Goal: Navigation & Orientation: Find specific page/section

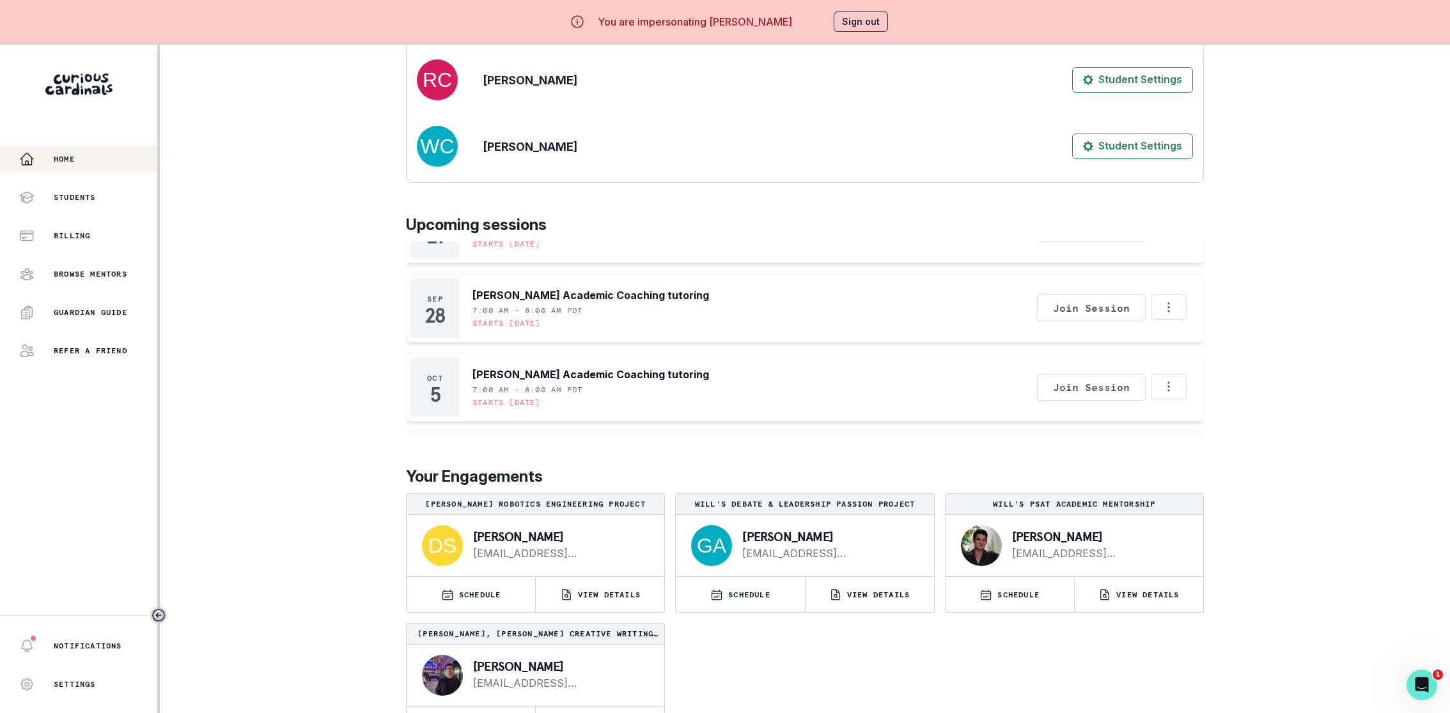
scroll to position [44, 0]
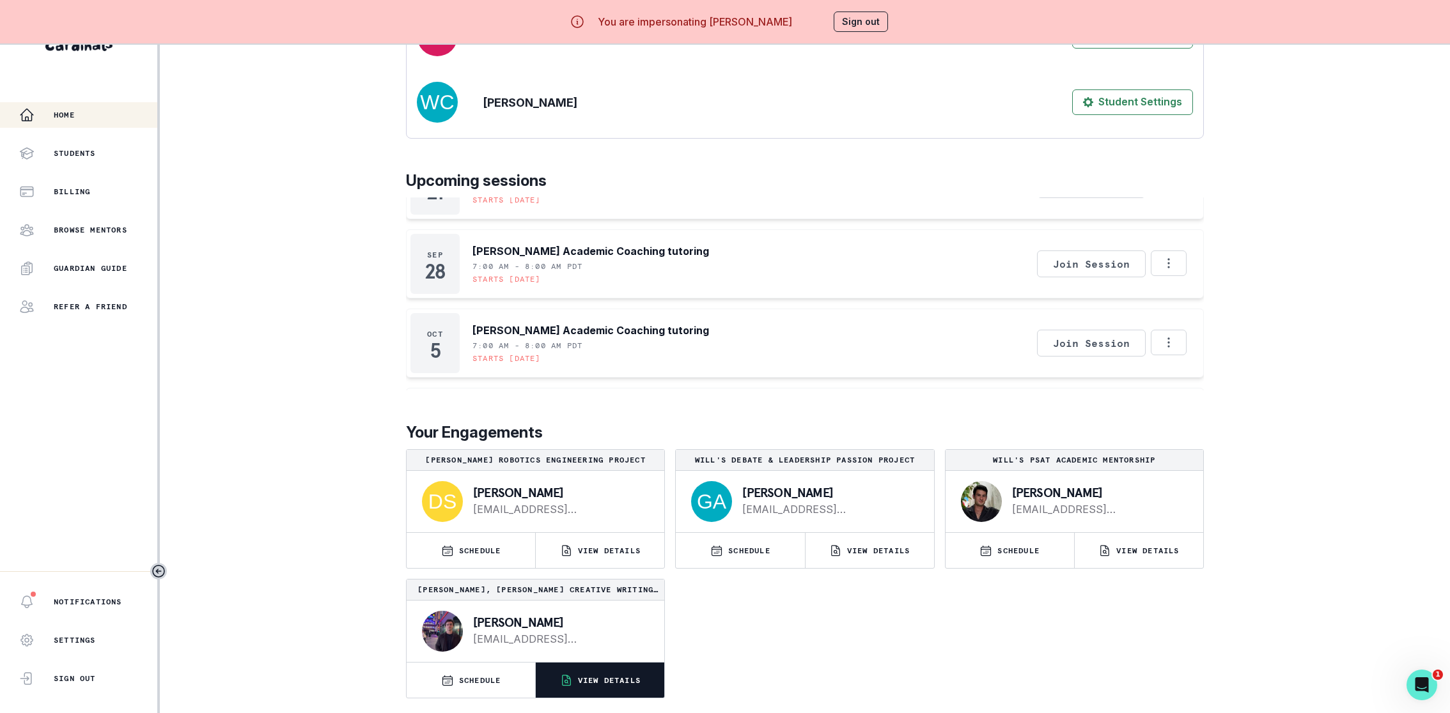
click at [562, 675] on icon "button" at bounding box center [566, 680] width 8 height 10
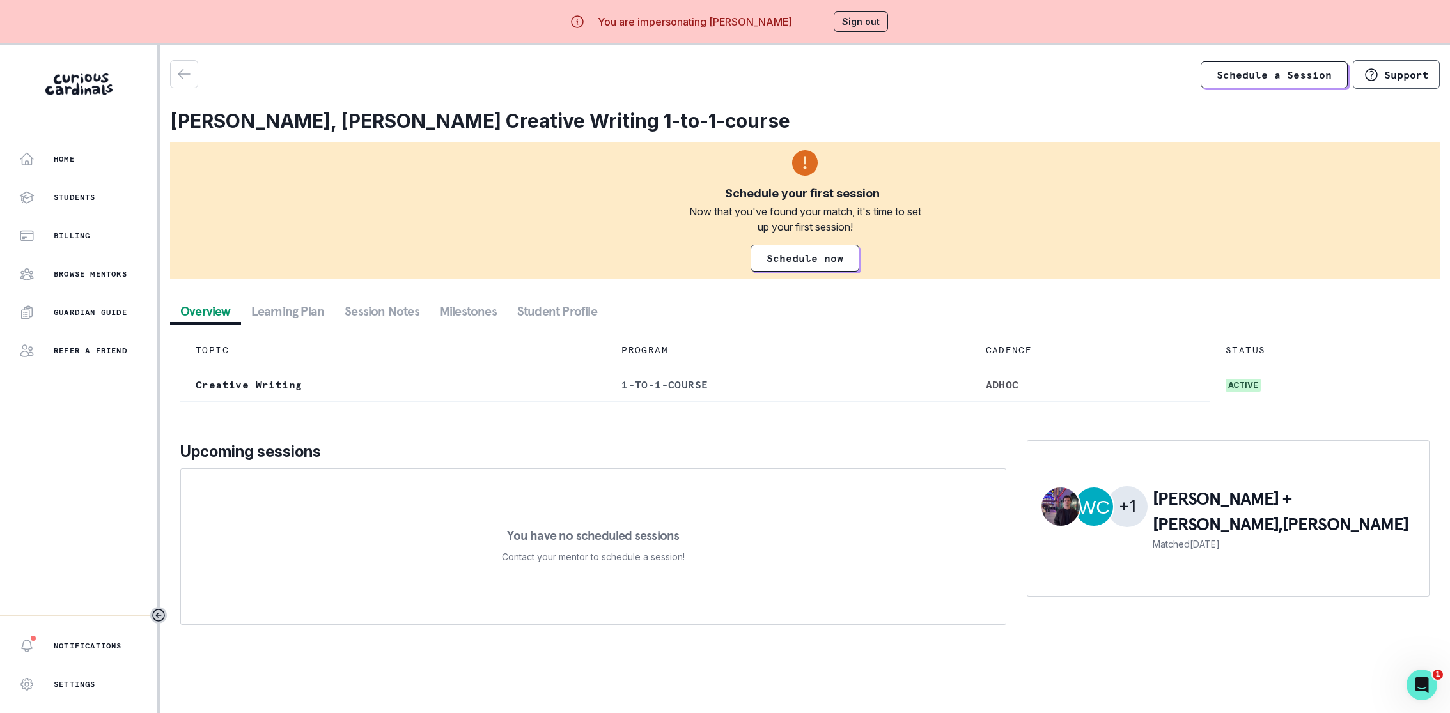
click at [279, 311] on button "Learning Plan" at bounding box center [288, 311] width 94 height 23
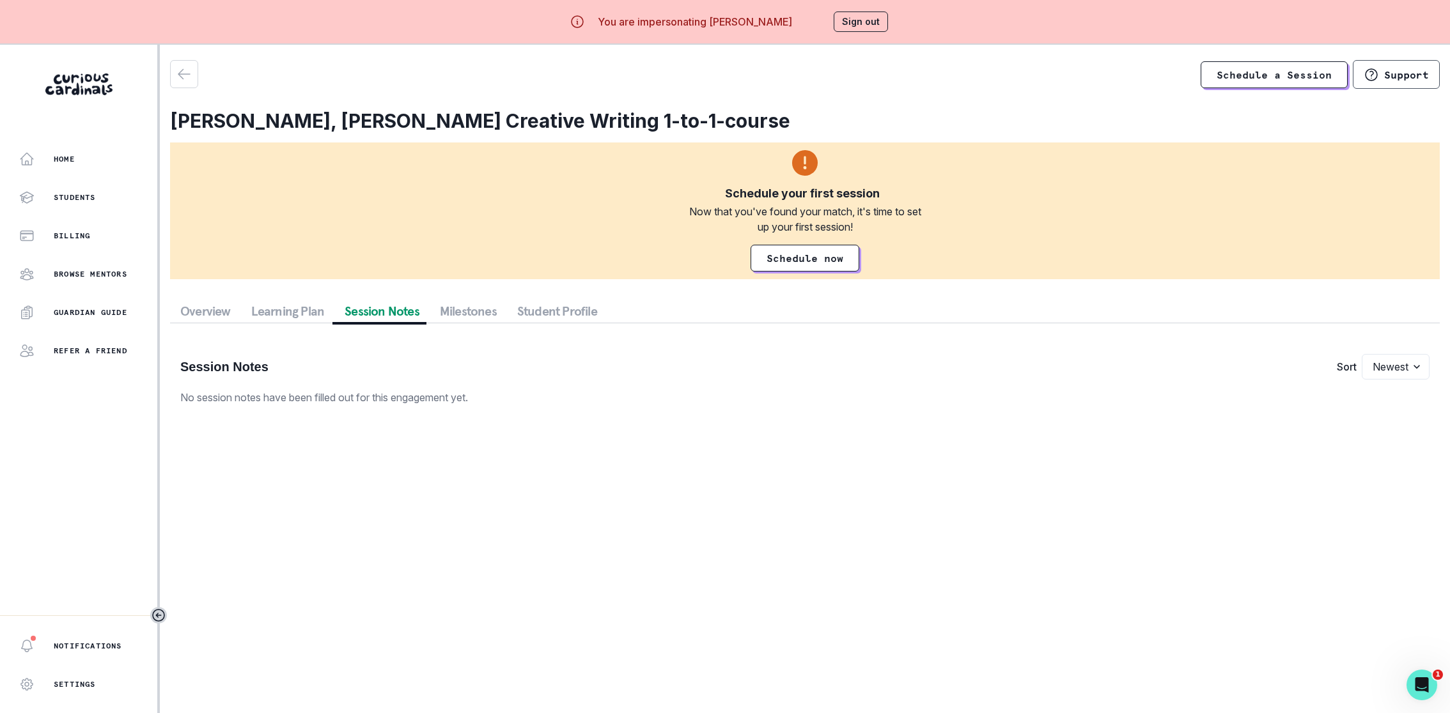
click at [356, 320] on div "Overview Learning Plan Session Notes Milestones Student Profile Session Notes S…" at bounding box center [804, 358] width 1269 height 116
click at [442, 302] on button "Milestones" at bounding box center [468, 311] width 77 height 23
click at [589, 302] on button "Student Profile" at bounding box center [557, 311] width 100 height 23
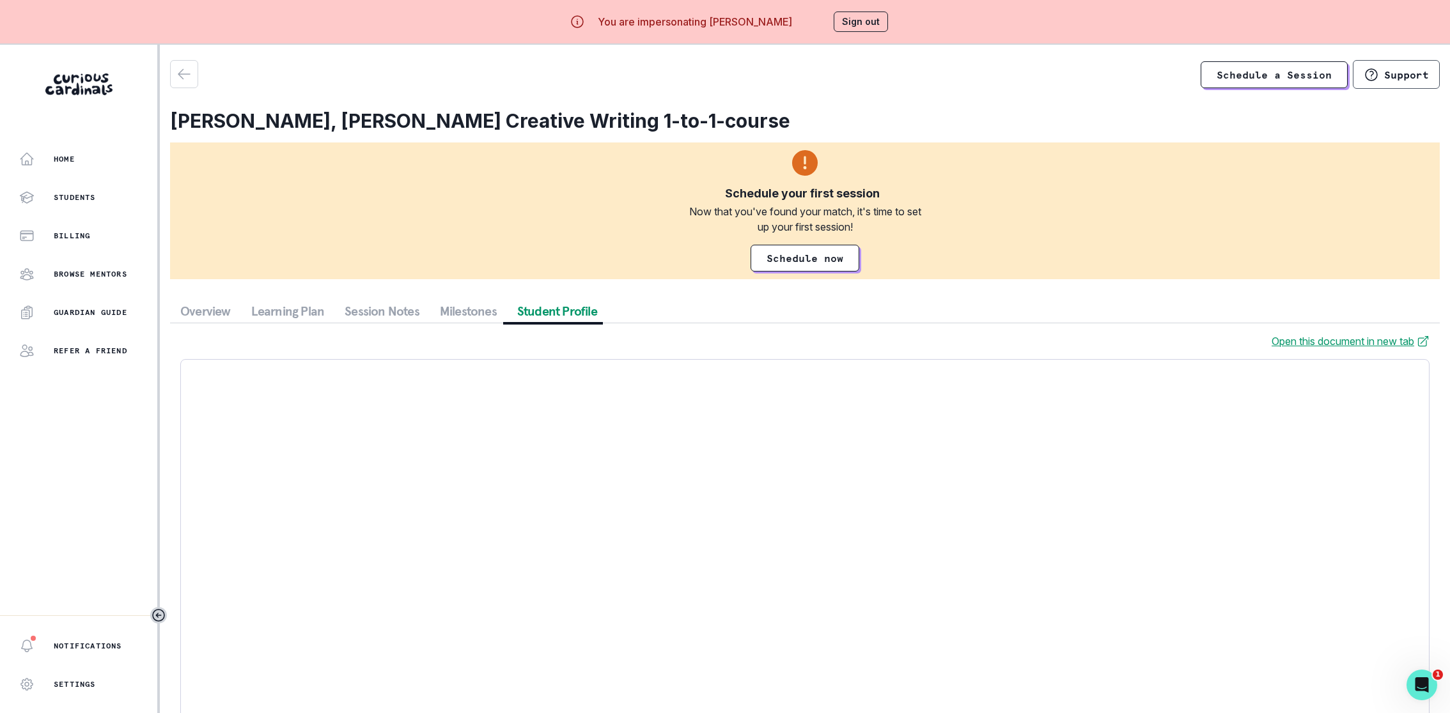
click at [224, 314] on button "Overview" at bounding box center [205, 311] width 71 height 23
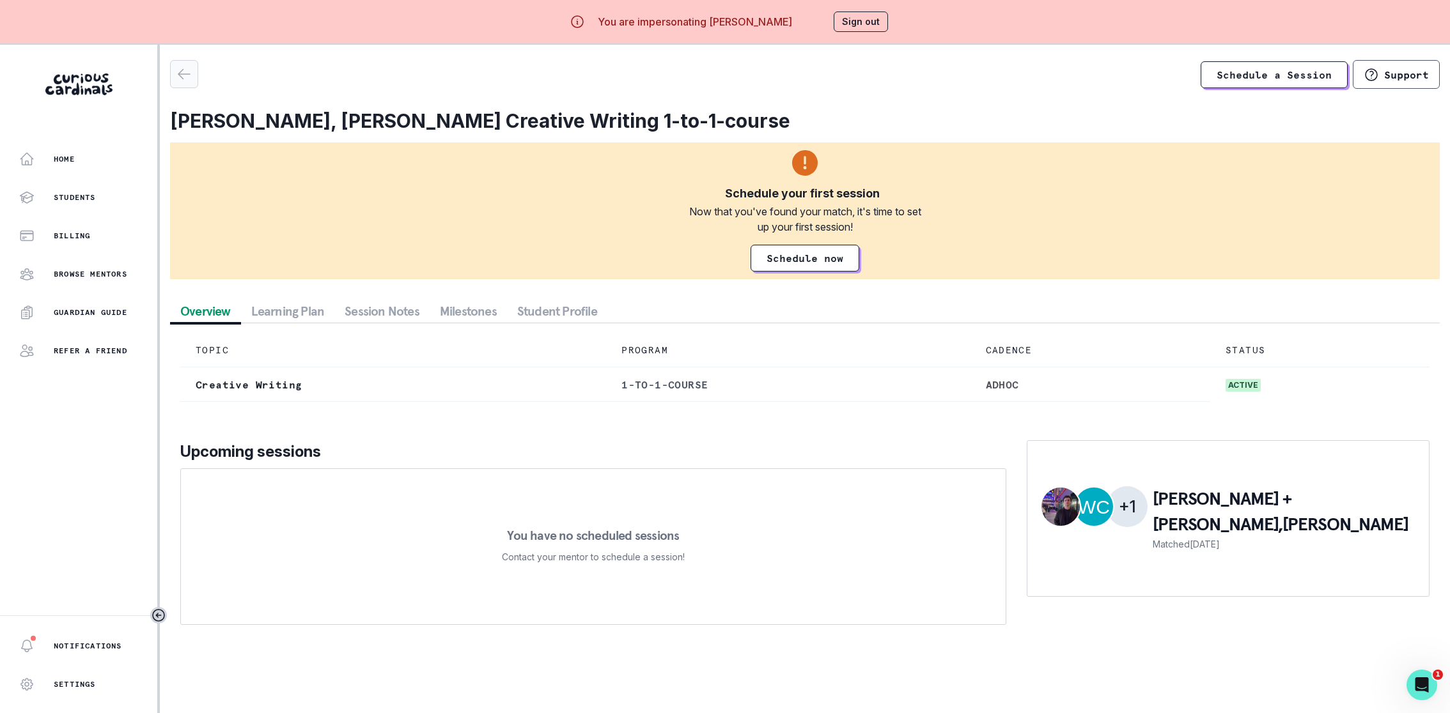
click at [187, 78] on icon "button" at bounding box center [183, 73] width 15 height 15
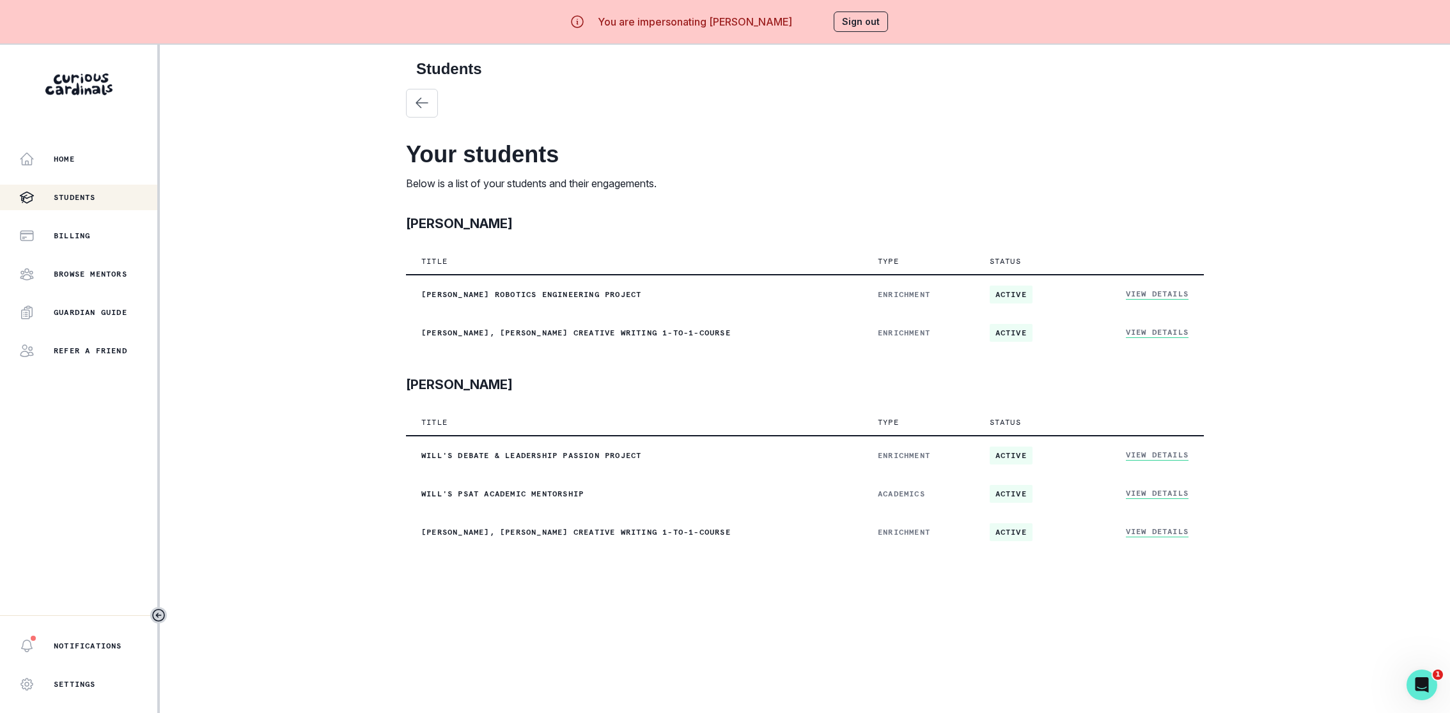
click at [52, 187] on button "Students" at bounding box center [80, 198] width 160 height 26
click at [56, 169] on button "Home" at bounding box center [78, 159] width 157 height 26
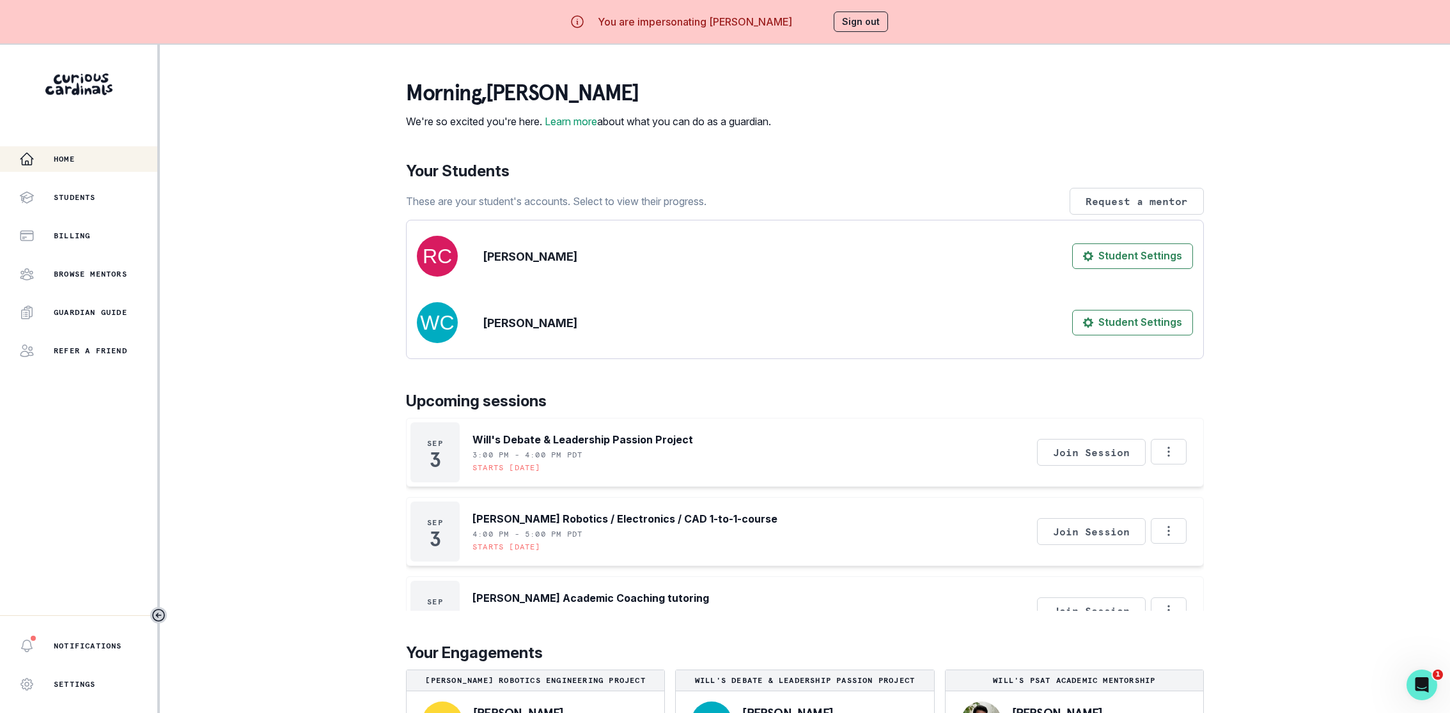
click at [853, 19] on button "Sign out" at bounding box center [860, 22] width 54 height 20
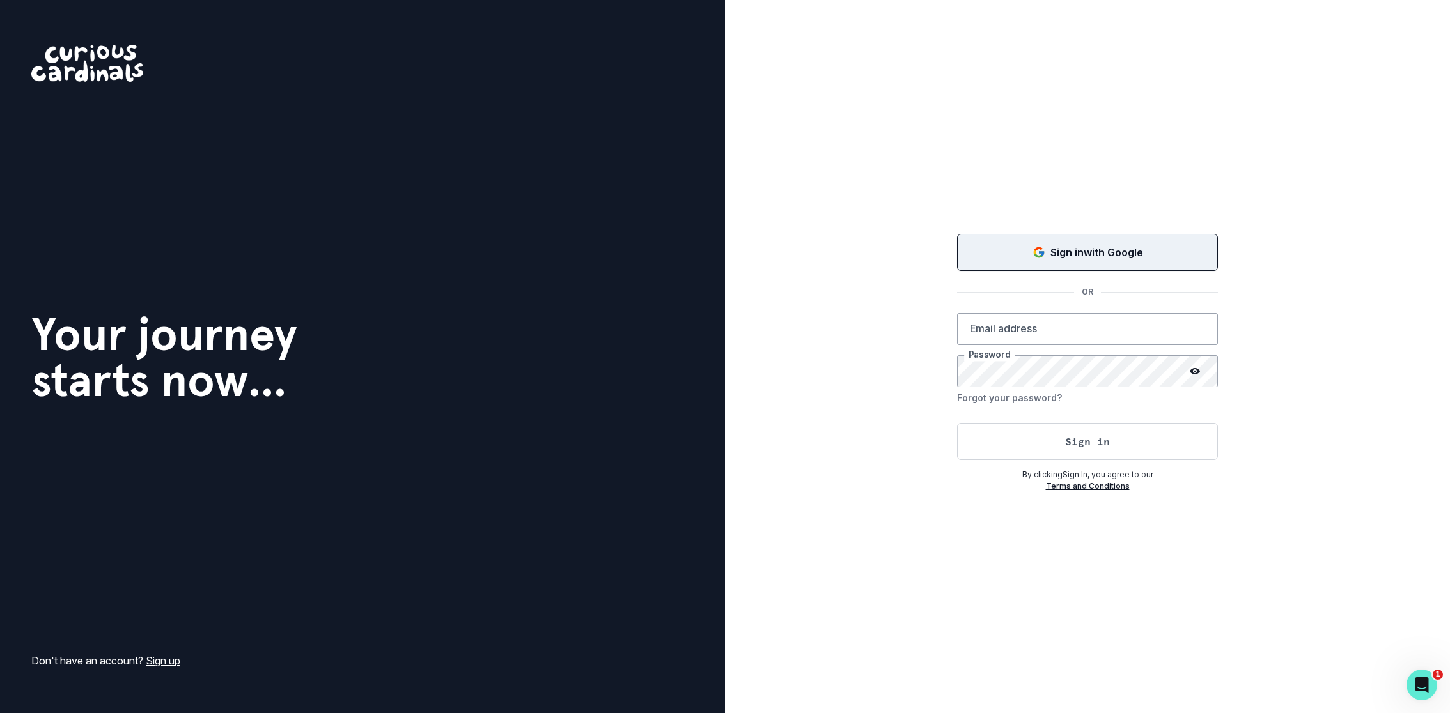
click at [1026, 255] on div "Sign in with Google" at bounding box center [1087, 252] width 229 height 15
